Goal: Information Seeking & Learning: Compare options

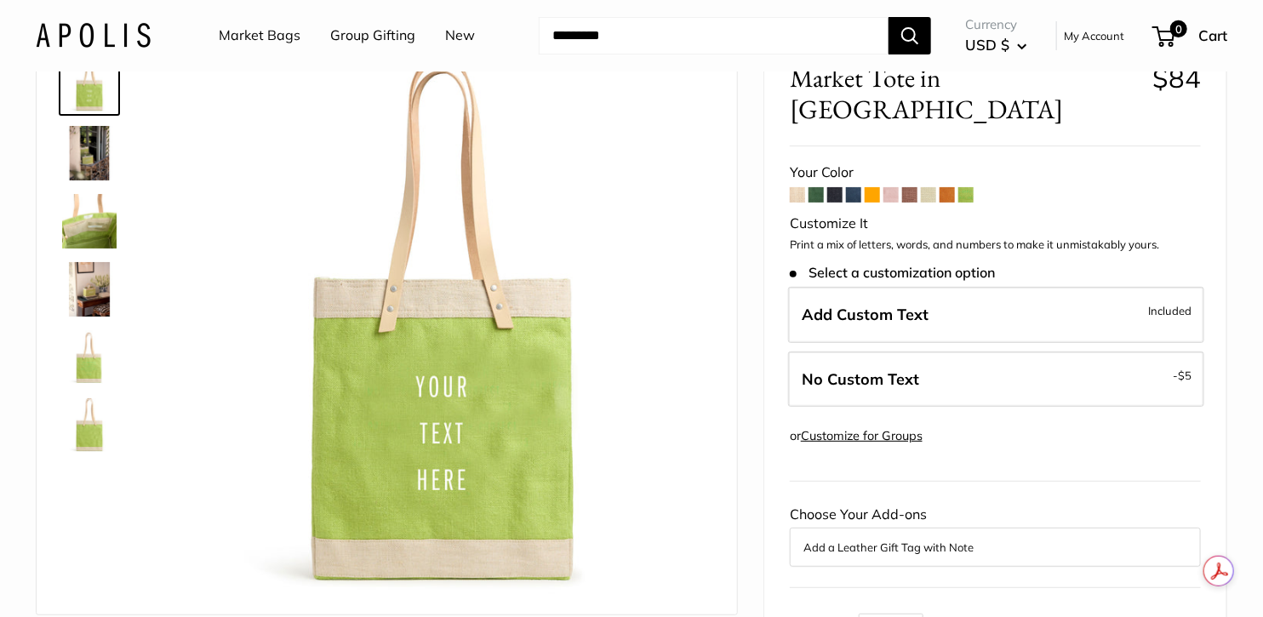
click at [948, 187] on span at bounding box center [947, 194] width 15 height 15
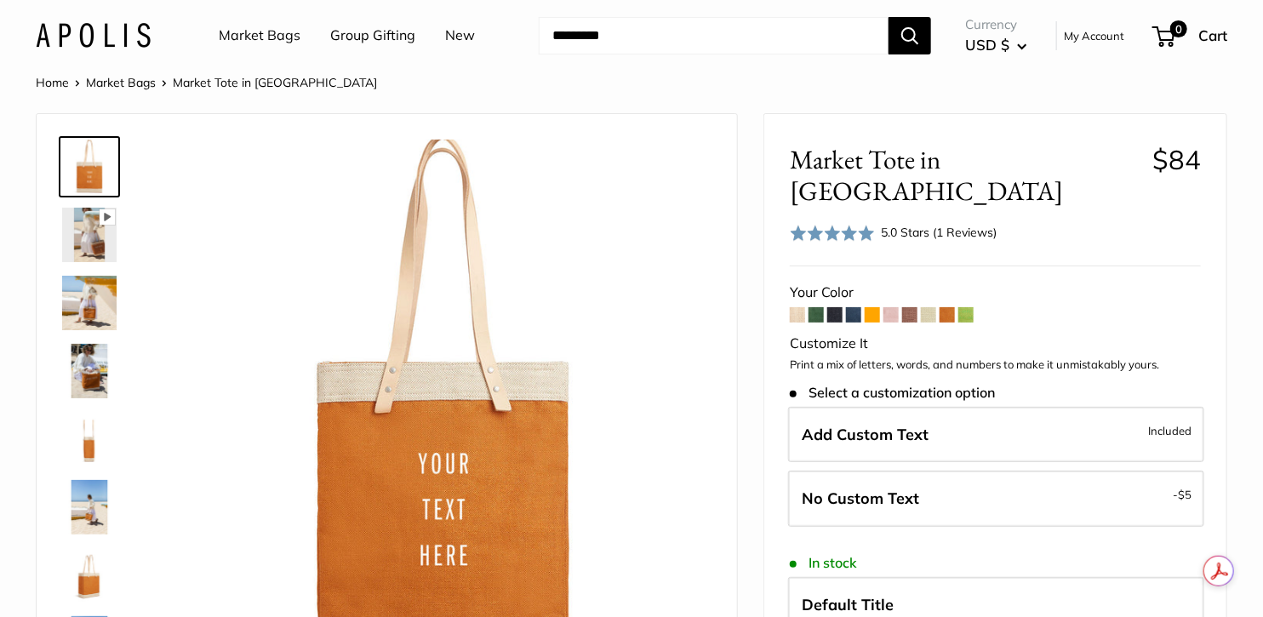
click at [875, 307] on span at bounding box center [872, 314] width 15 height 15
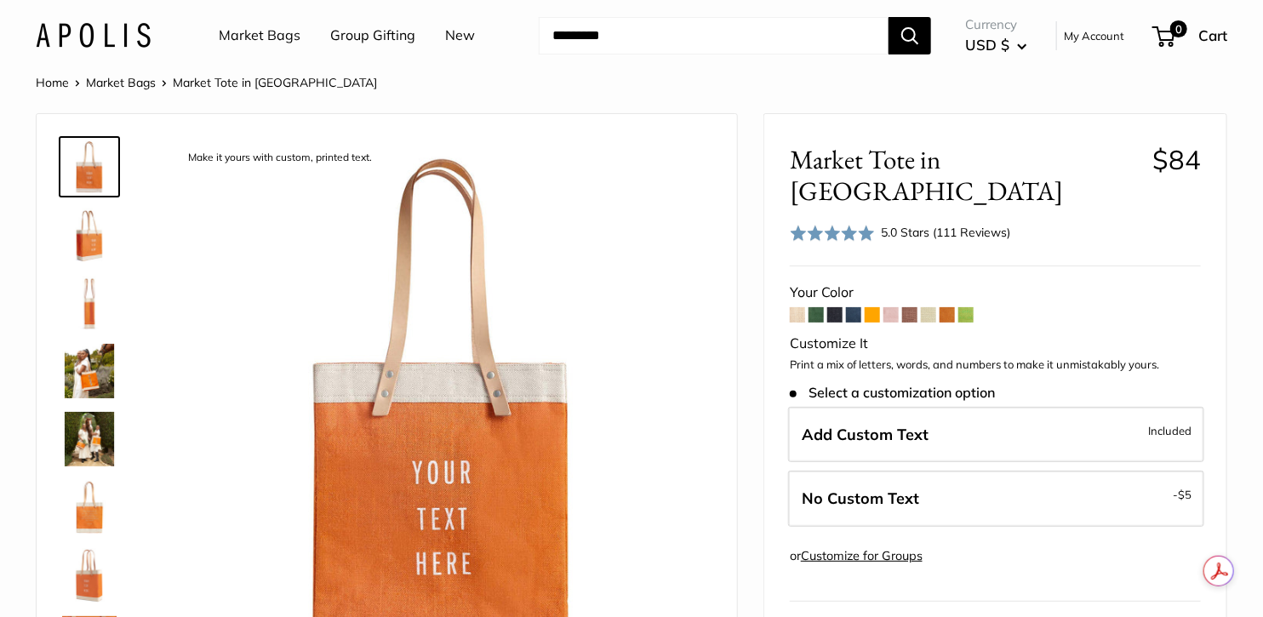
click at [799, 307] on span at bounding box center [797, 314] width 15 height 15
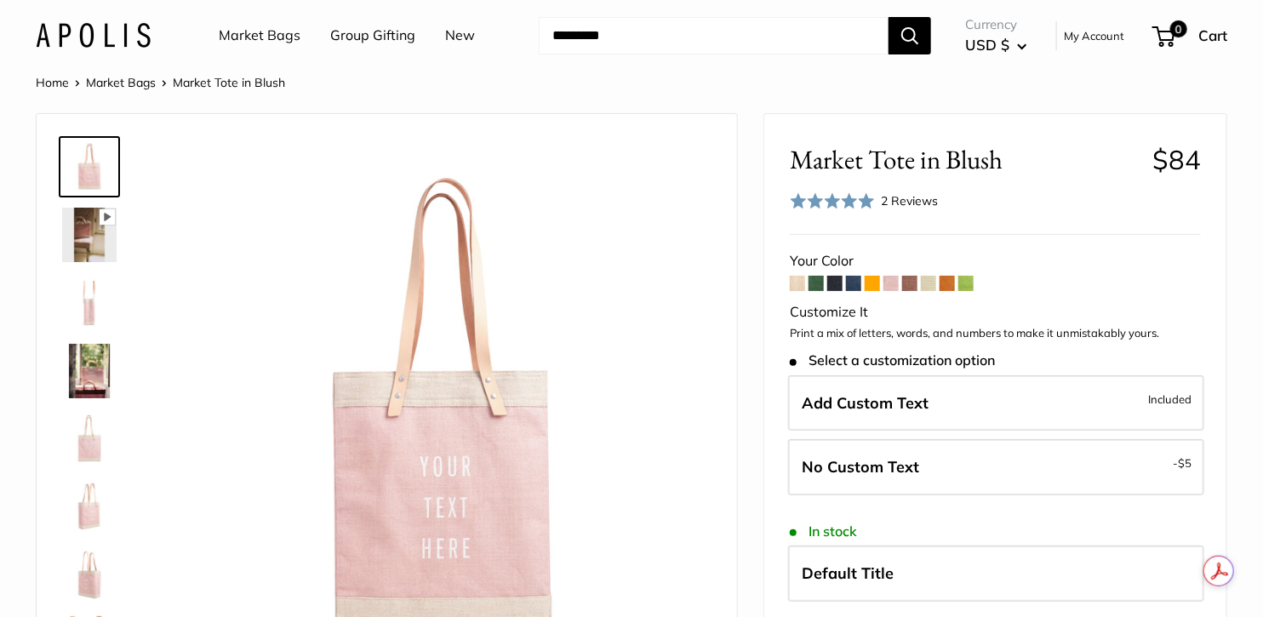
click at [915, 283] on span at bounding box center [909, 283] width 15 height 15
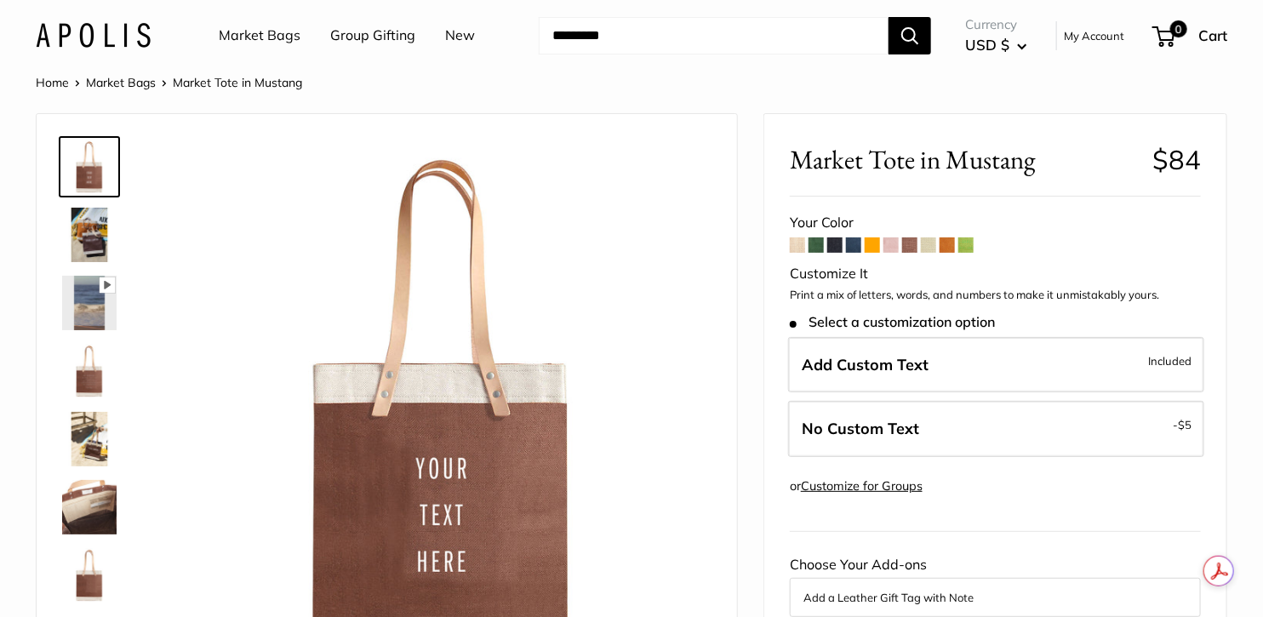
click at [930, 247] on span at bounding box center [928, 244] width 15 height 15
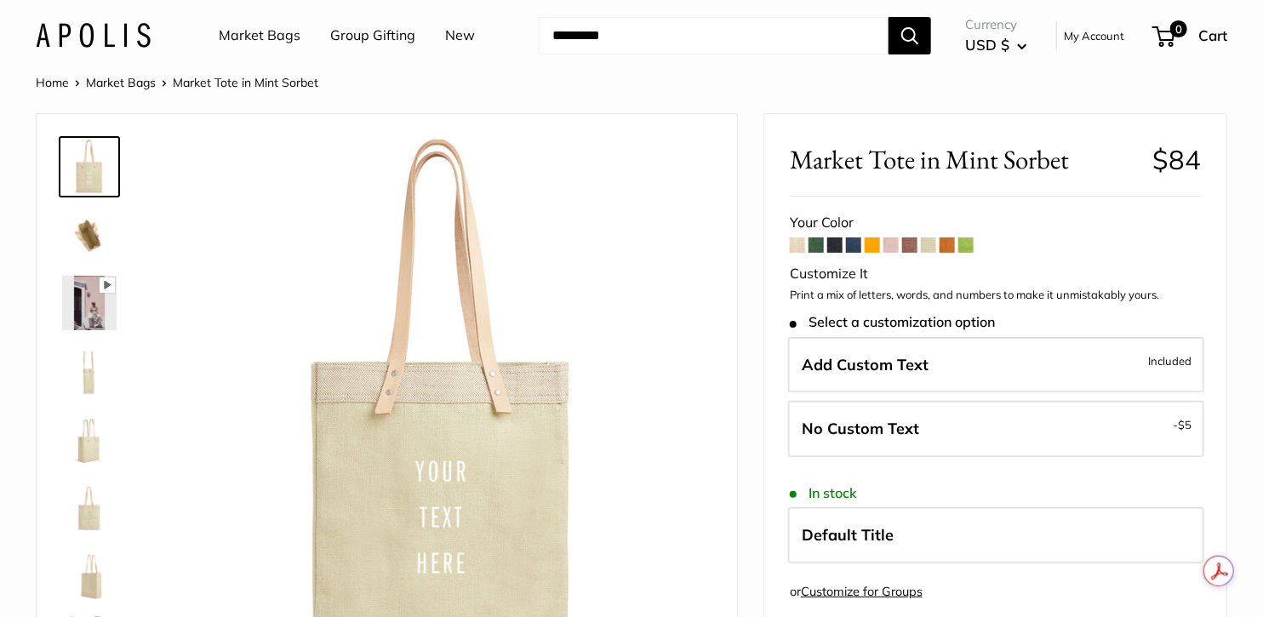
click at [856, 244] on span at bounding box center [853, 244] width 15 height 15
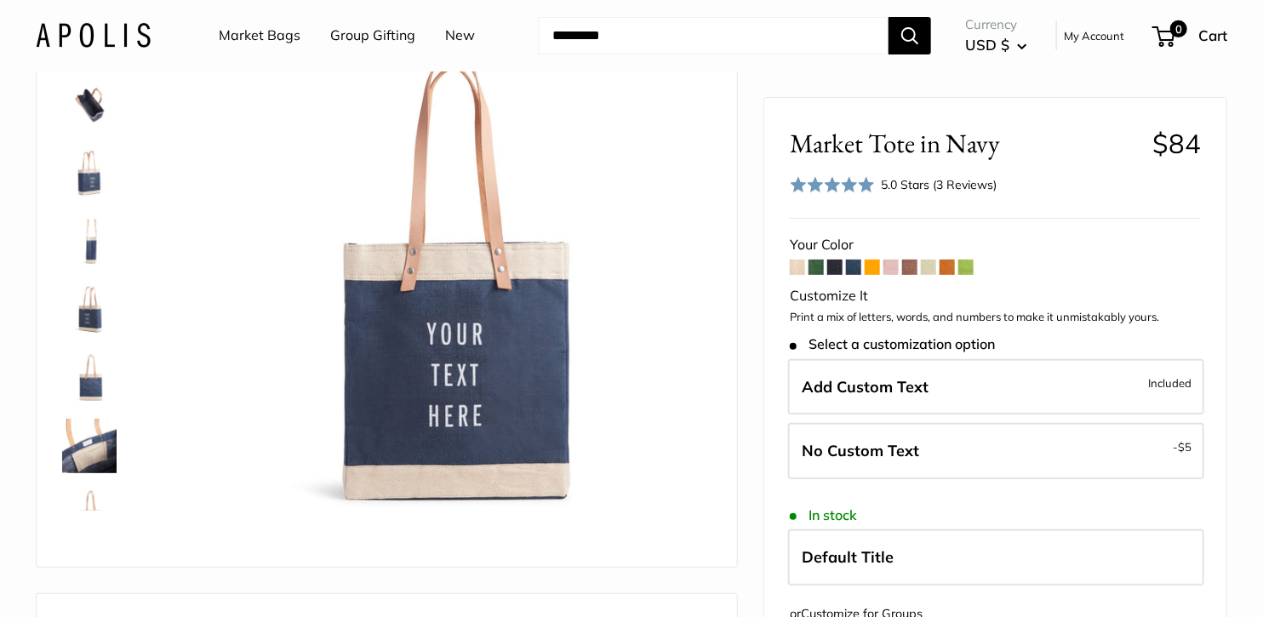
scroll to position [134, 0]
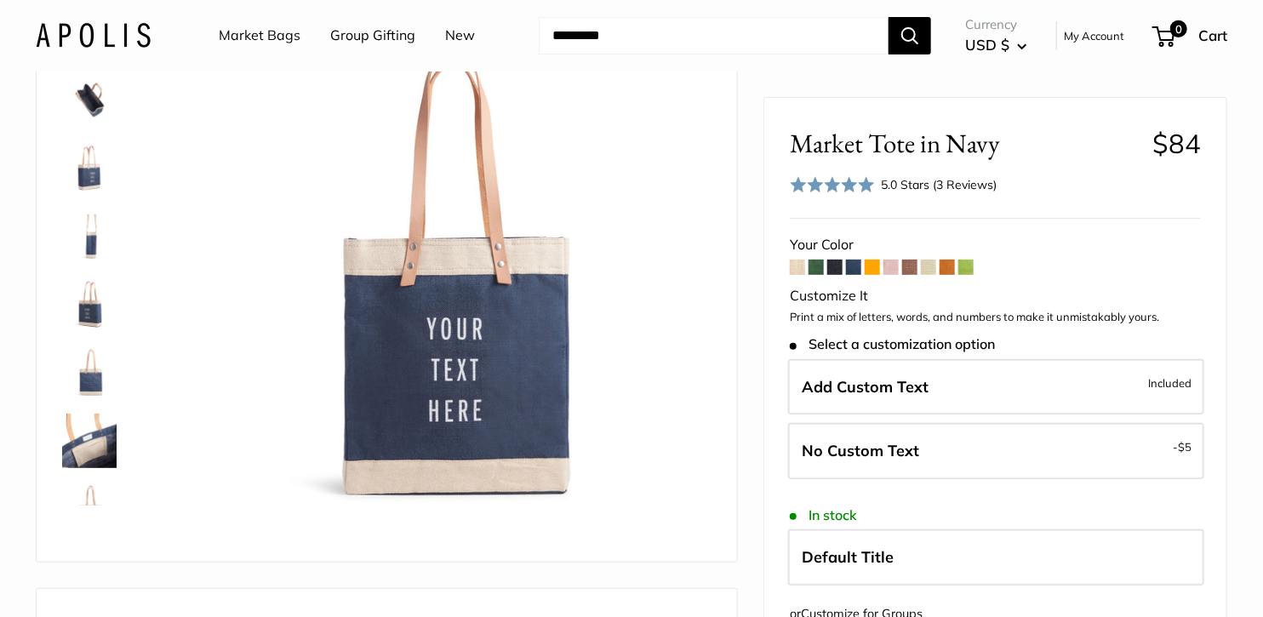
click at [109, 20] on div "Market Bags Group Gifting New Need help? Text Us: 20919 [EMAIL_ADDRESS][DOMAIN_…" at bounding box center [632, 36] width 1192 height 54
click at [113, 30] on img at bounding box center [93, 35] width 115 height 25
